Goal: Task Accomplishment & Management: Use online tool/utility

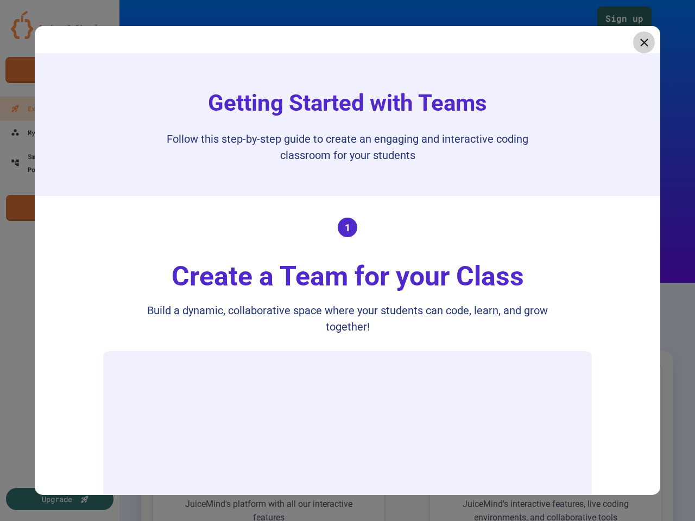
click at [347, 260] on div "Create a Team for your Class" at bounding box center [348, 276] width 374 height 41
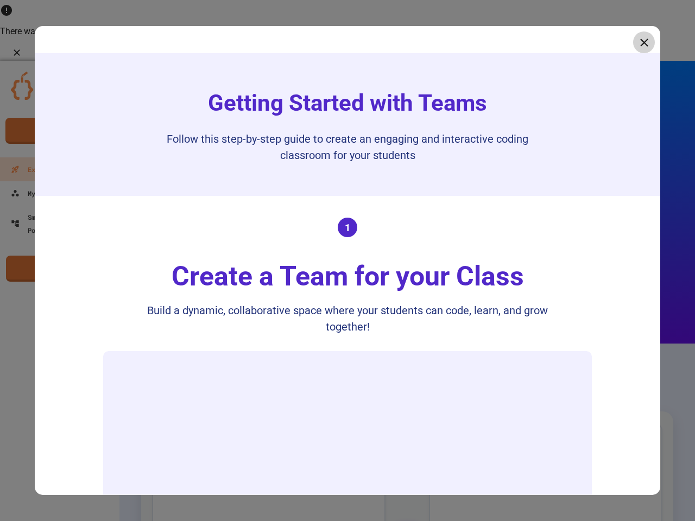
click at [640, 42] on icon at bounding box center [644, 43] width 8 height 8
